Goal: Transaction & Acquisition: Purchase product/service

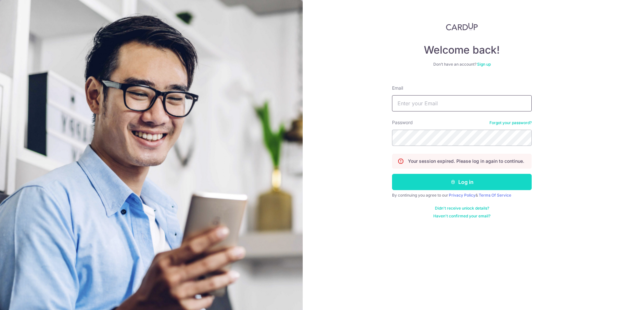
type input "[EMAIL_ADDRESS][DOMAIN_NAME]"
click at [460, 180] on button "Log in" at bounding box center [462, 182] width 140 height 16
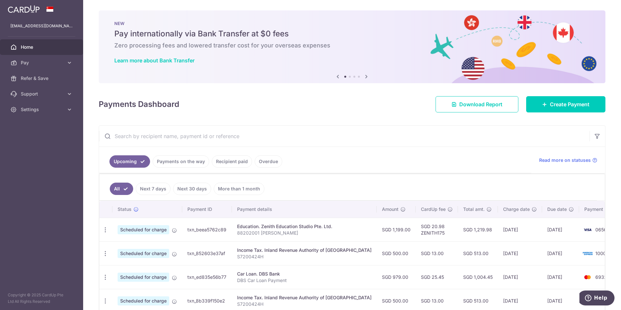
click at [365, 76] on icon at bounding box center [367, 76] width 8 height 8
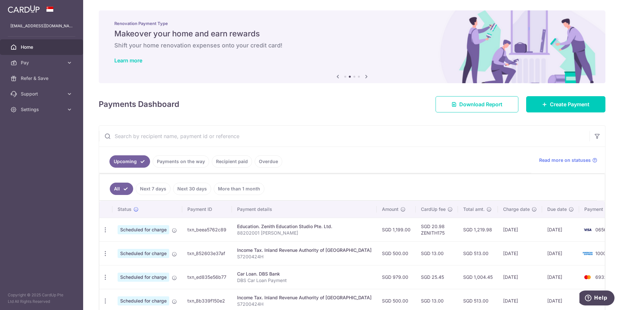
click at [365, 76] on icon at bounding box center [367, 76] width 8 height 8
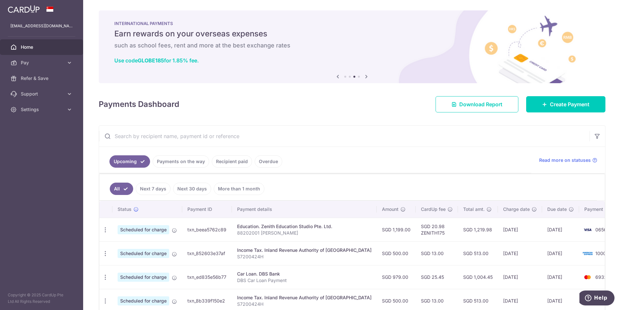
click at [363, 78] on icon at bounding box center [367, 76] width 8 height 8
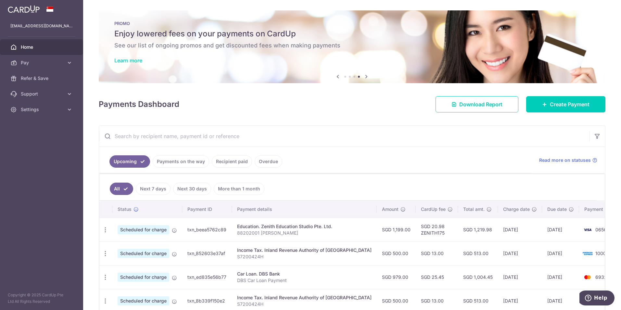
click at [123, 61] on link "Learn more" at bounding box center [128, 60] width 28 height 6
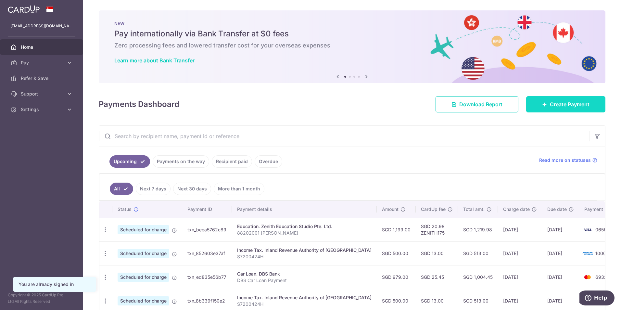
click at [557, 105] on span "Create Payment" at bounding box center [570, 104] width 40 height 8
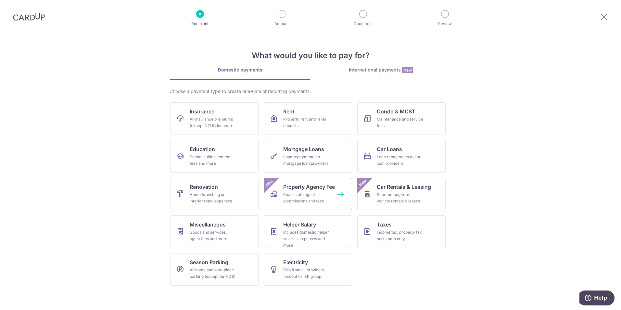
click at [310, 201] on div "Real estate agent commissions and fees" at bounding box center [306, 197] width 47 height 13
click at [417, 122] on div "Maintenance and service fees" at bounding box center [400, 122] width 47 height 13
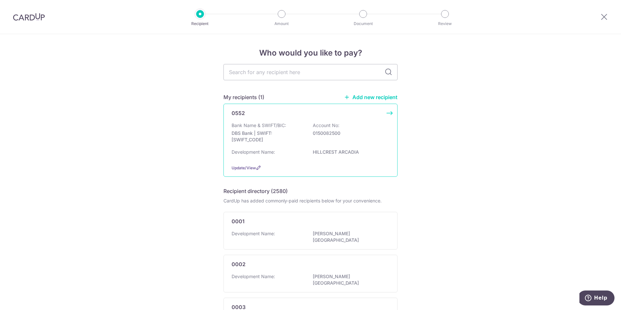
click at [279, 139] on p "DBS Bank | SWIFT: [SWIFT_CODE]" at bounding box center [268, 136] width 73 height 13
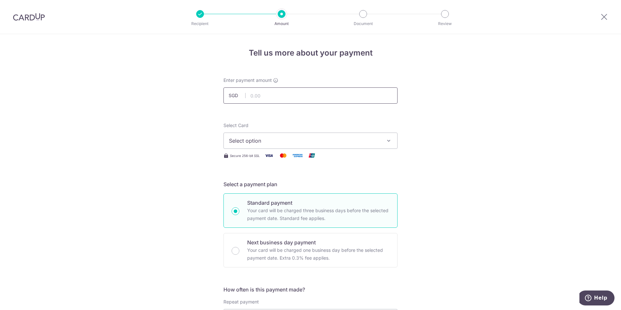
click at [265, 97] on input "text" at bounding box center [311, 95] width 174 height 16
type input "2,158.20"
click at [234, 144] on span "Select option" at bounding box center [304, 141] width 151 height 8
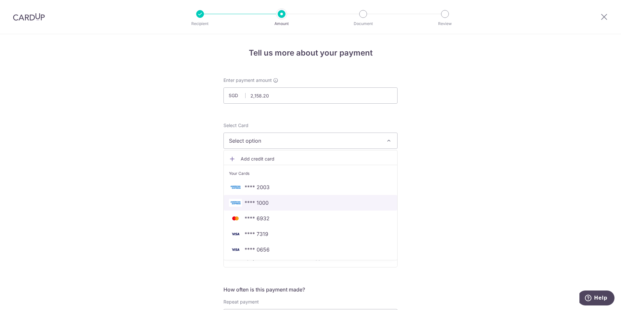
click at [256, 199] on span "**** 1000" at bounding box center [257, 203] width 24 height 8
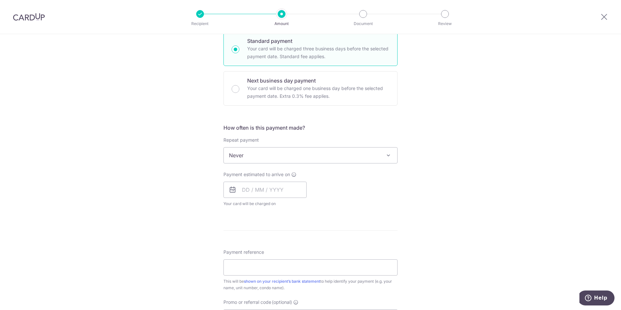
scroll to position [162, 0]
click at [247, 189] on input "text" at bounding box center [265, 189] width 83 height 16
click at [286, 288] on link "30" at bounding box center [289, 287] width 10 height 10
type input "30/10/2025"
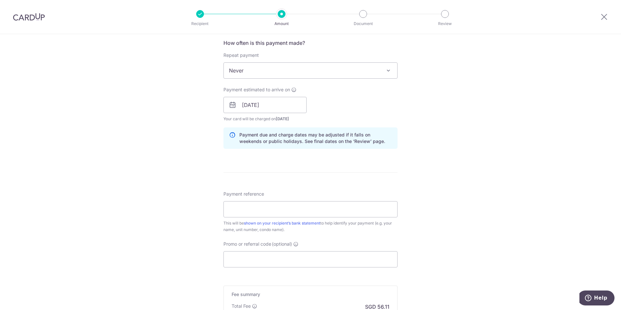
scroll to position [260, 0]
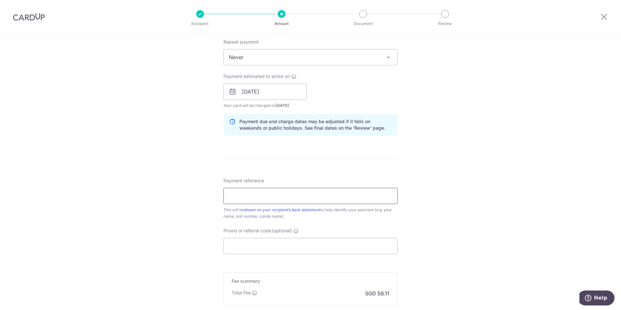
click at [250, 196] on input "Payment reference" at bounding box center [311, 196] width 174 height 16
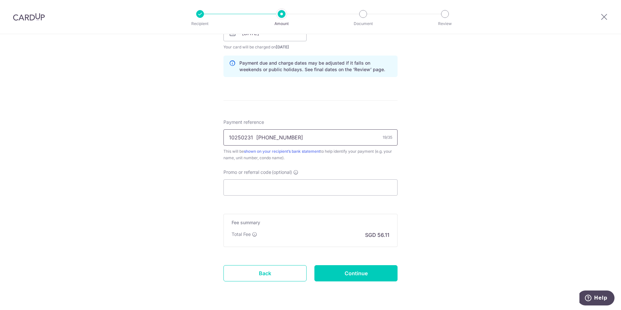
scroll to position [325, 0]
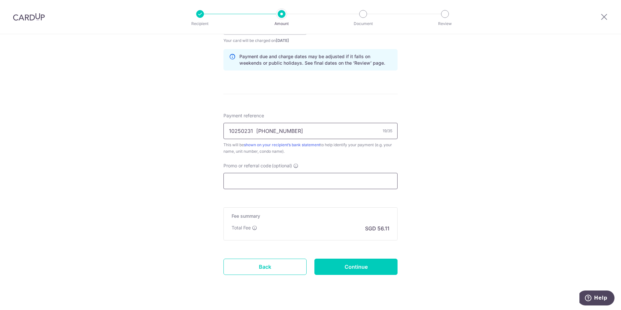
type input "10250231 261 04-02"
click at [253, 183] on input "Promo or referral code (optional)" at bounding box center [311, 181] width 174 height 16
paste input "25AMEX21"
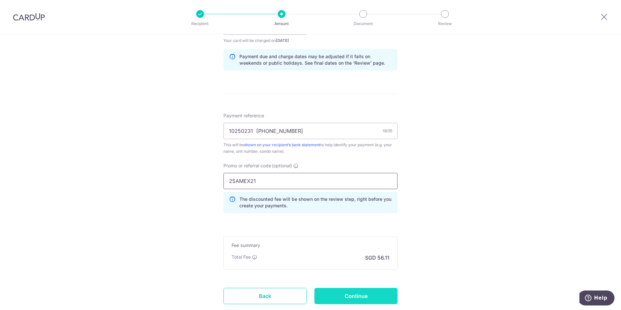
type input "25AMEX21"
click at [339, 298] on input "Continue" at bounding box center [356, 296] width 83 height 16
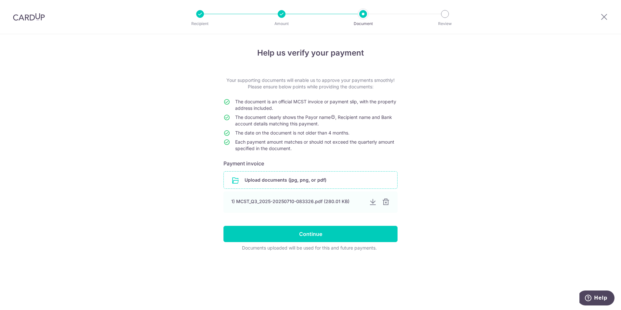
click at [303, 182] on input "file" at bounding box center [311, 180] width 174 height 17
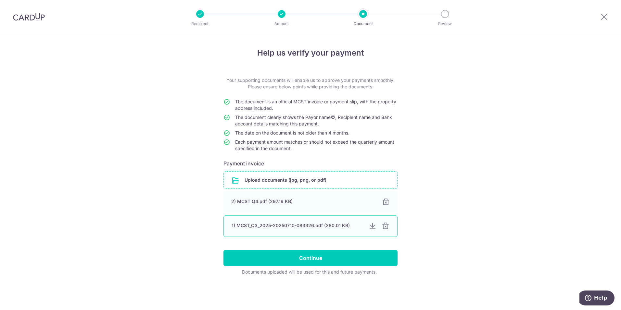
click at [383, 227] on div at bounding box center [386, 226] width 8 height 8
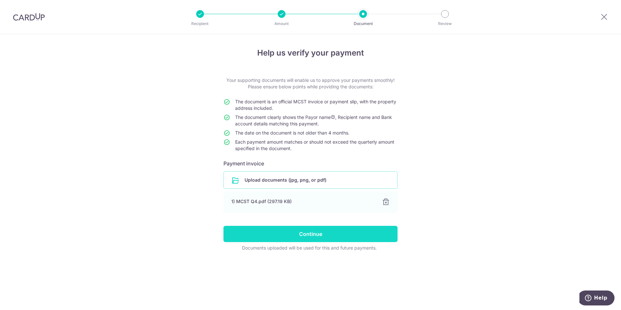
click at [315, 231] on input "Continue" at bounding box center [311, 234] width 174 height 16
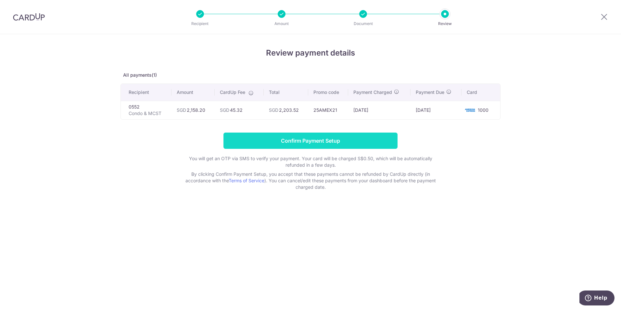
click at [297, 140] on input "Confirm Payment Setup" at bounding box center [311, 141] width 174 height 16
